Goal: Transaction & Acquisition: Purchase product/service

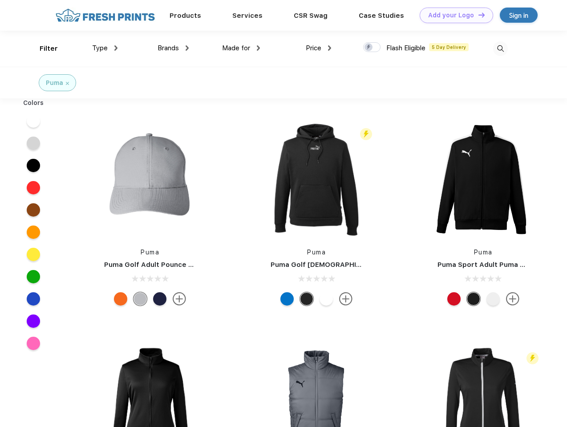
click at [453, 15] on link "Add your Logo Design Tool" at bounding box center [456, 16] width 73 height 16
click at [0, 0] on div "Design Tool" at bounding box center [0, 0] width 0 height 0
click at [478, 15] on link "Add your Logo Design Tool" at bounding box center [456, 16] width 73 height 16
click at [43, 49] on div "Filter" at bounding box center [49, 49] width 18 height 10
click at [105, 48] on span "Type" at bounding box center [100, 48] width 16 height 8
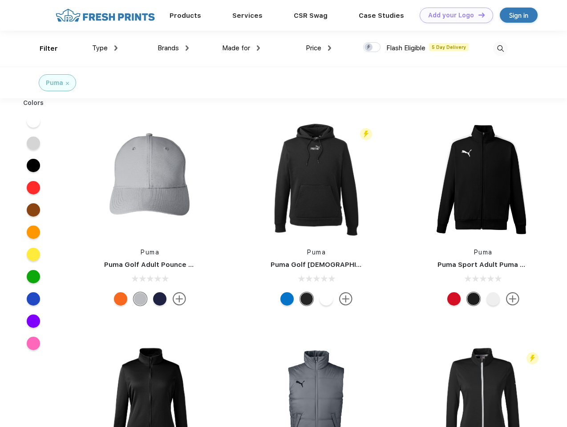
click at [173, 48] on span "Brands" at bounding box center [168, 48] width 21 height 8
click at [241, 48] on span "Made for" at bounding box center [236, 48] width 28 height 8
click at [319, 48] on span "Price" at bounding box center [314, 48] width 16 height 8
click at [372, 48] on div at bounding box center [371, 47] width 17 height 10
click at [369, 48] on input "checkbox" at bounding box center [366, 45] width 6 height 6
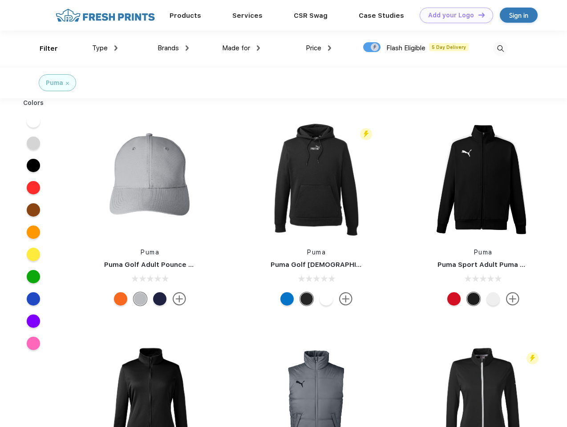
click at [500, 49] on img at bounding box center [500, 48] width 15 height 15
